Goal: Transaction & Acquisition: Purchase product/service

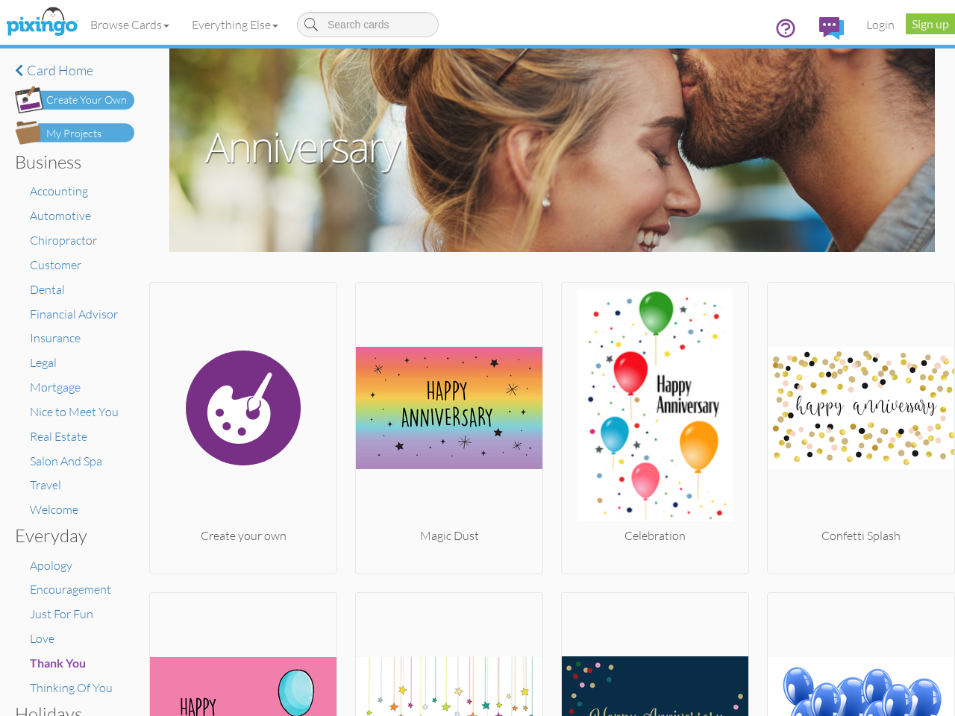
click at [477, 358] on img at bounding box center [449, 408] width 186 height 239
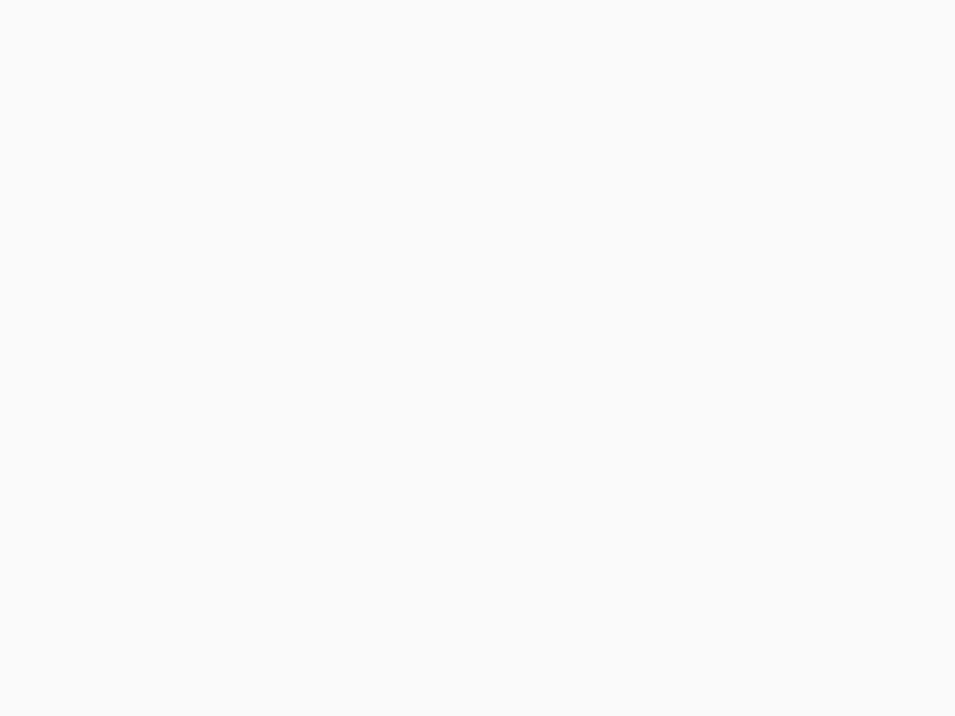
click at [131, 25] on body at bounding box center [477, 358] width 955 height 716
click at [238, 25] on body at bounding box center [477, 358] width 955 height 716
click at [242, 424] on body at bounding box center [477, 358] width 955 height 716
click at [445, 424] on body at bounding box center [477, 358] width 955 height 716
click at [647, 424] on body at bounding box center [477, 358] width 955 height 716
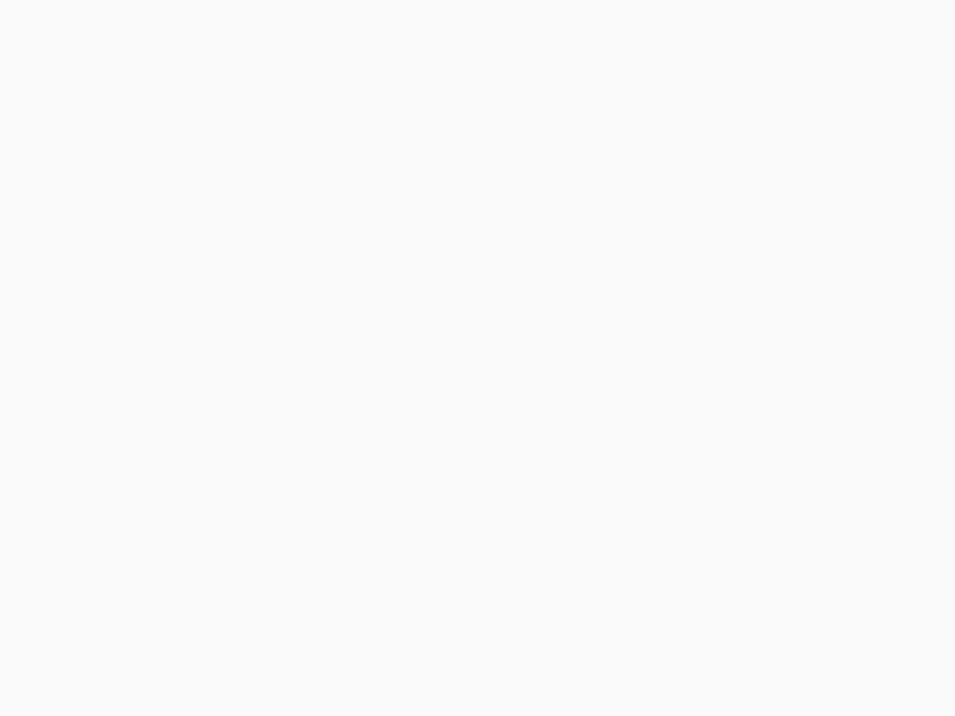
click at [850, 424] on body at bounding box center [477, 358] width 955 height 716
click at [242, 653] on body at bounding box center [477, 358] width 955 height 716
click at [445, 653] on body at bounding box center [477, 358] width 955 height 716
click at [647, 653] on body at bounding box center [477, 358] width 955 height 716
